Goal: Find specific page/section: Find specific page/section

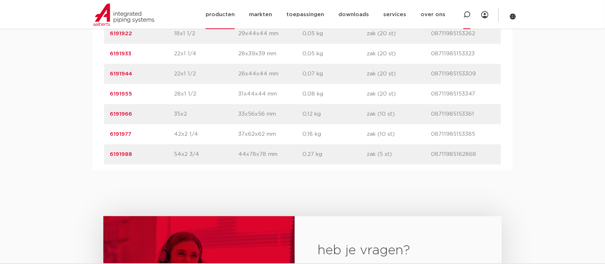
click at [466, 17] on icon at bounding box center [466, 14] width 7 height 7
type input "6201571"
click button "Zoeken" at bounding box center [0, 0] width 0 height 0
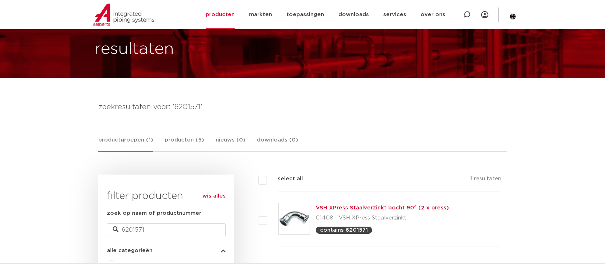
scroll to position [37, 0]
click at [337, 209] on link "VSH XPress Staalverzinkt bocht 90° (2 x press)" at bounding box center [382, 207] width 133 height 5
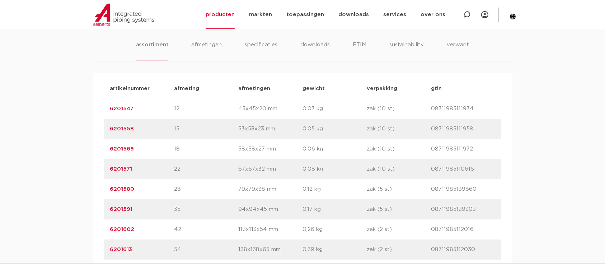
scroll to position [478, 0]
